Goal: Entertainment & Leisure: Consume media (video, audio)

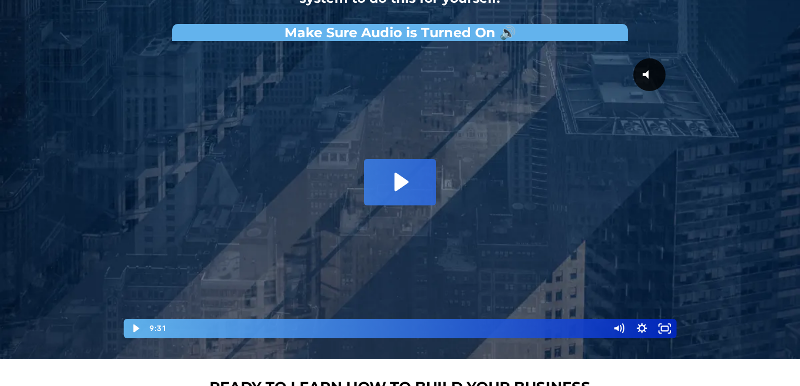
scroll to position [161, 0]
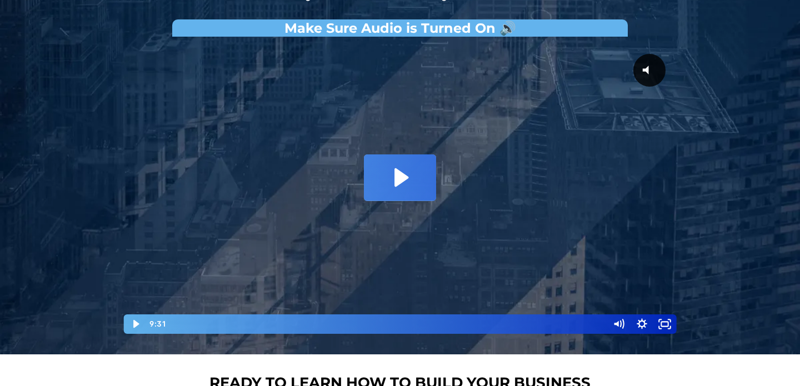
click at [405, 184] on icon "Play Video: David Choi - Whole-Scaling VSL V.2 (short)" at bounding box center [400, 177] width 72 height 46
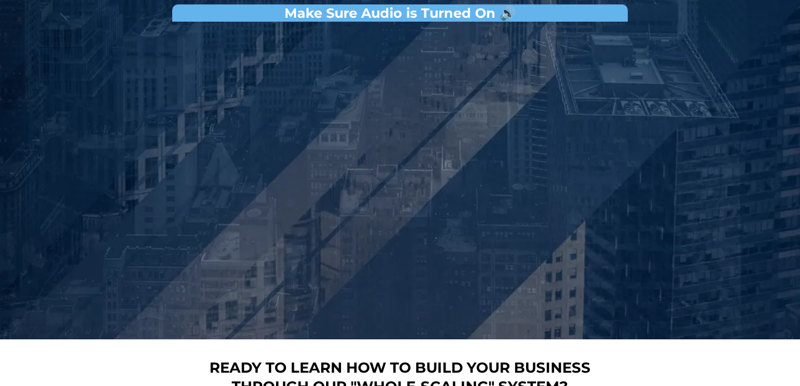
scroll to position [165, 0]
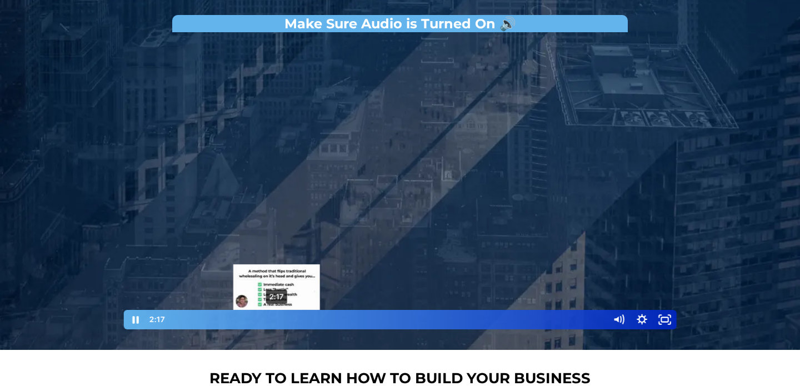
click at [277, 316] on div "2:17" at bounding box center [388, 319] width 428 height 19
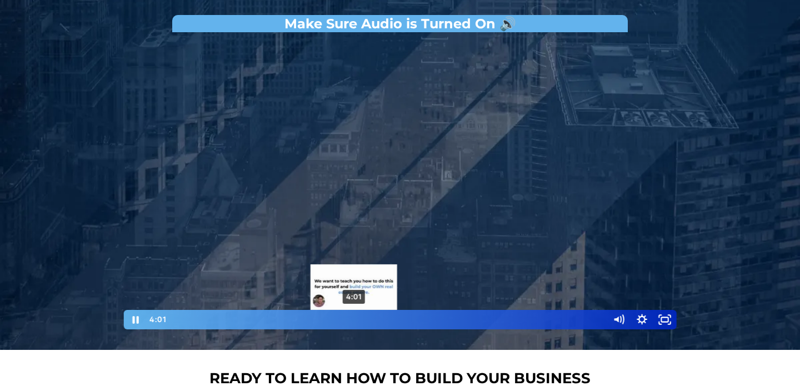
click at [354, 318] on div "4:01" at bounding box center [388, 319] width 428 height 19
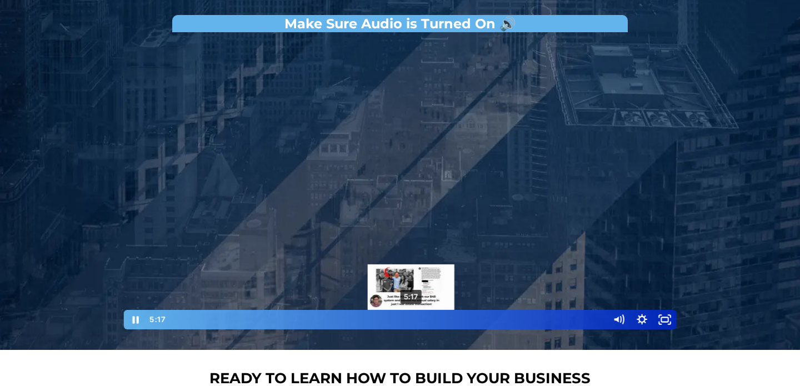
click at [411, 317] on div "5:17" at bounding box center [388, 319] width 428 height 19
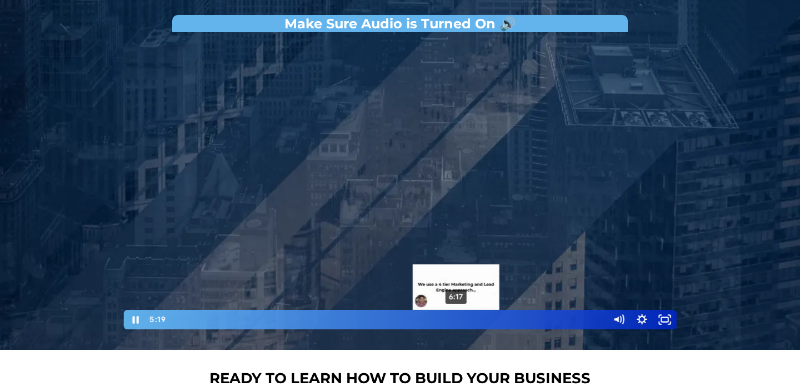
click at [456, 318] on div "6:17" at bounding box center [388, 319] width 428 height 19
click at [464, 317] on div "6:27" at bounding box center [388, 319] width 428 height 19
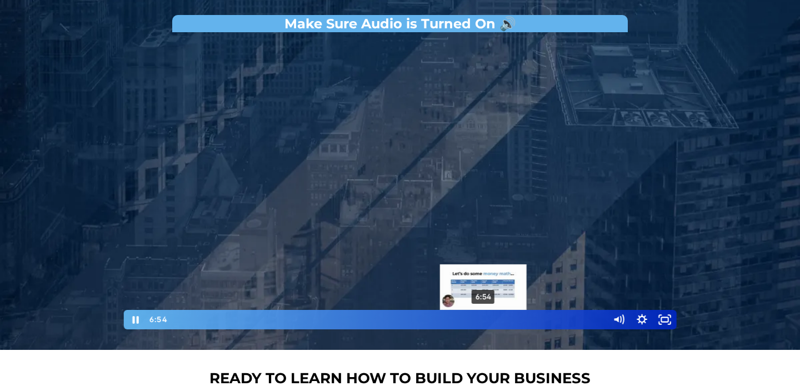
click at [484, 319] on div "6:54" at bounding box center [388, 319] width 428 height 19
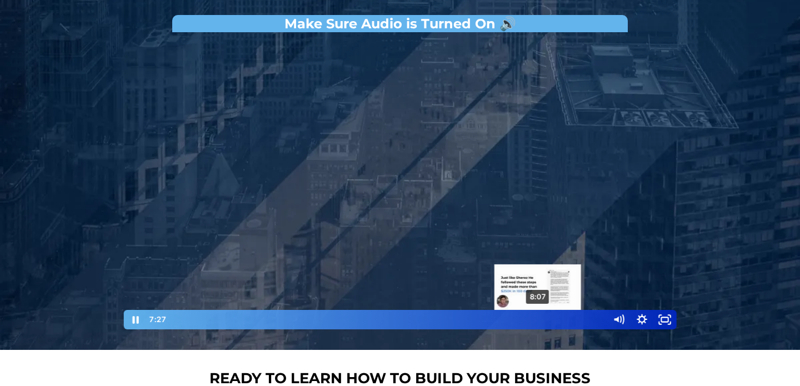
click at [538, 322] on div "8:07" at bounding box center [388, 319] width 428 height 19
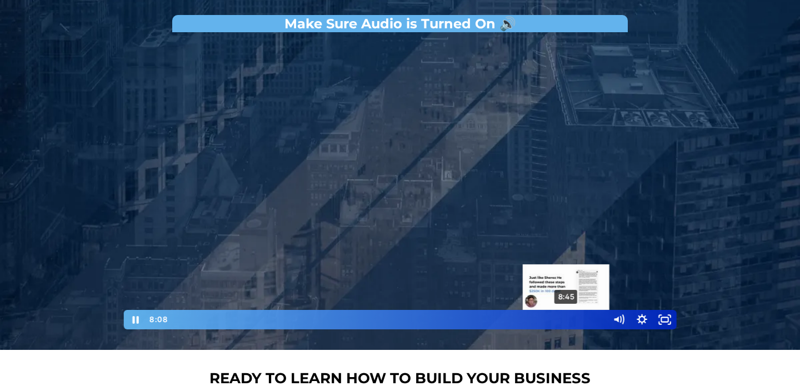
click at [567, 319] on div "8:45" at bounding box center [388, 319] width 428 height 19
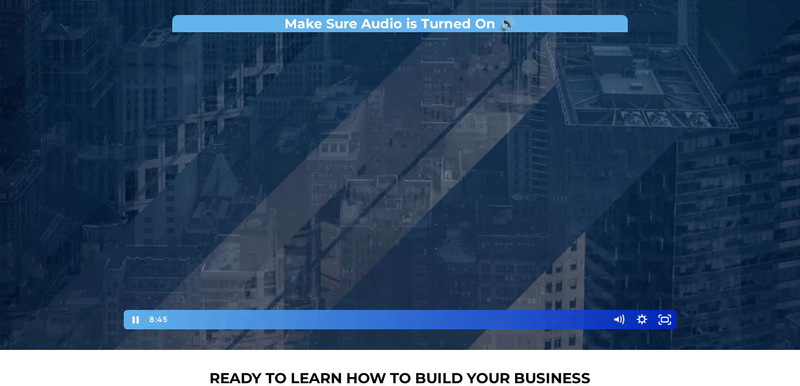
click at [436, 188] on div at bounding box center [399, 184] width 555 height 293
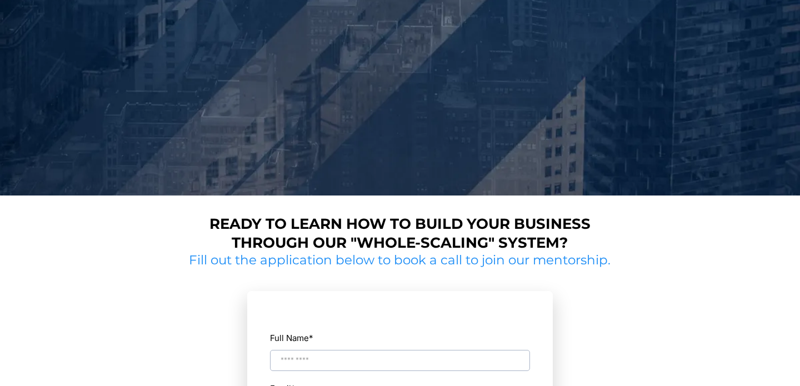
scroll to position [0, 0]
